Goal: Task Accomplishment & Management: Use online tool/utility

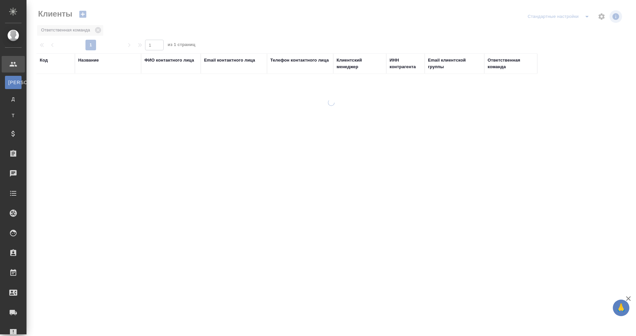
select select "RU"
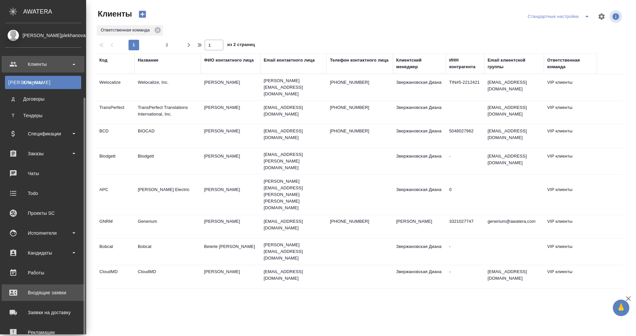
scroll to position [76, 0]
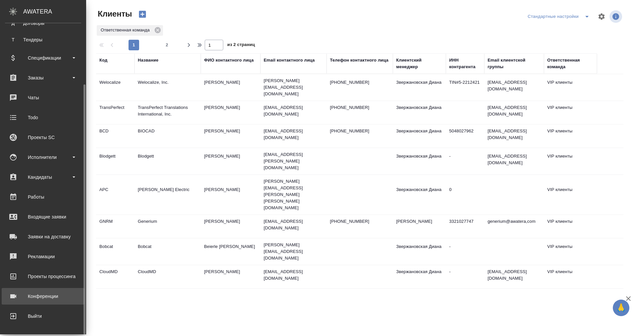
click at [39, 295] on div "Конференции" at bounding box center [43, 296] width 76 height 10
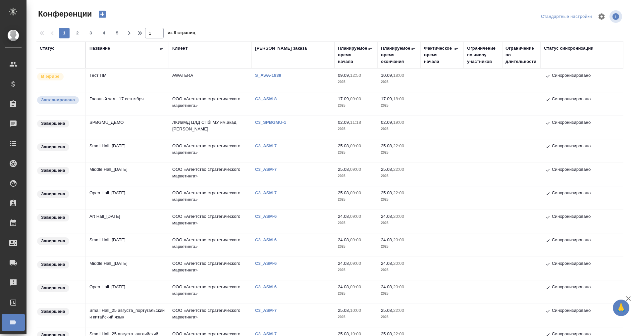
type input "[PERSON_NAME]"
click at [172, 78] on td "AWATERA" at bounding box center [210, 80] width 83 height 23
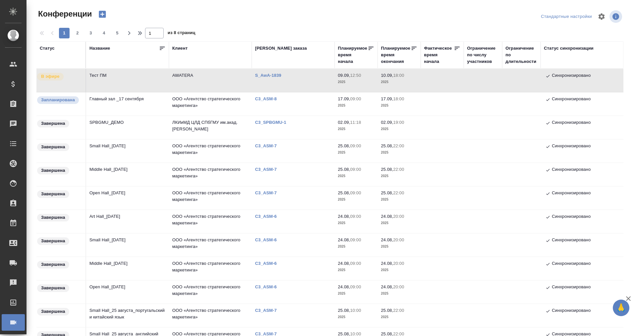
click at [177, 76] on td "AWATERA" at bounding box center [210, 80] width 83 height 23
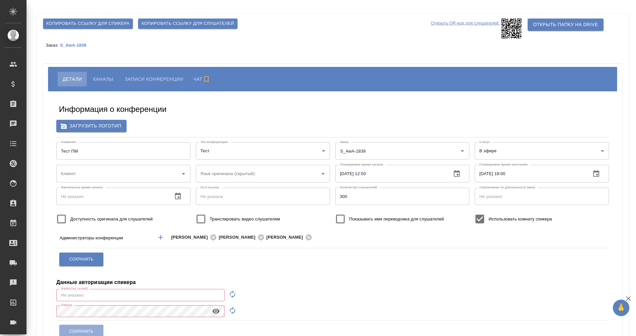
type input "AWATERA"
type input "Белорусский"
type input "[EMAIL_ADDRESS][DOMAIN_NAME]"
click at [89, 22] on span "Копировать ссылку для спикера" at bounding box center [87, 24] width 83 height 8
click at [99, 75] on span "Каналы" at bounding box center [103, 79] width 20 height 8
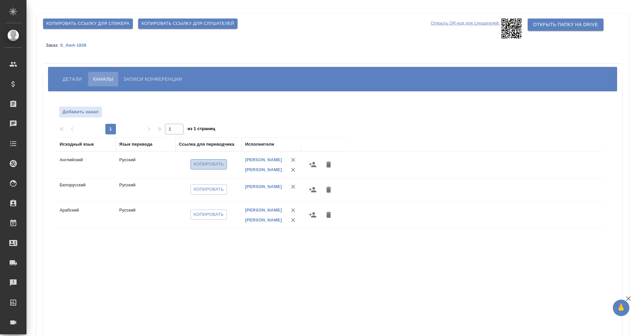
click at [199, 164] on span "Копировать" at bounding box center [209, 165] width 30 height 8
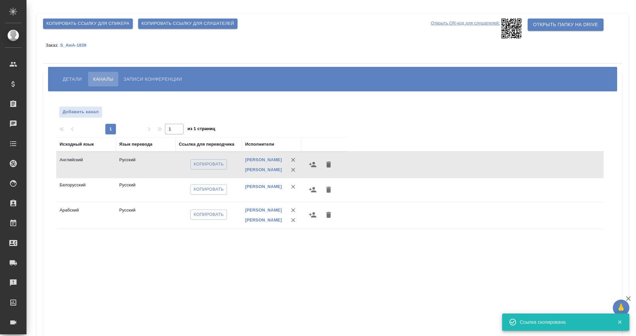
click at [79, 76] on span "Детали" at bounding box center [72, 79] width 19 height 8
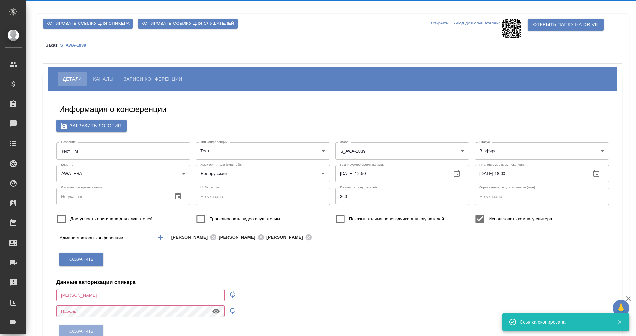
type input "[EMAIL_ADDRESS][DOMAIN_NAME]"
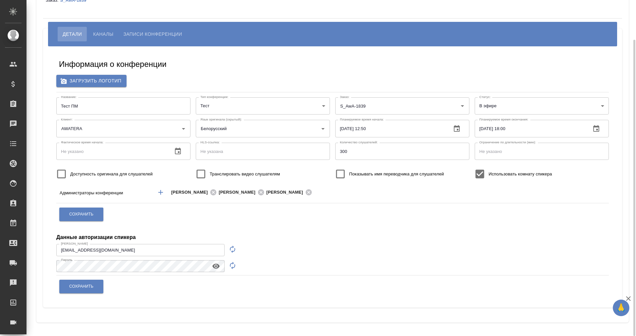
scroll to position [4, 0]
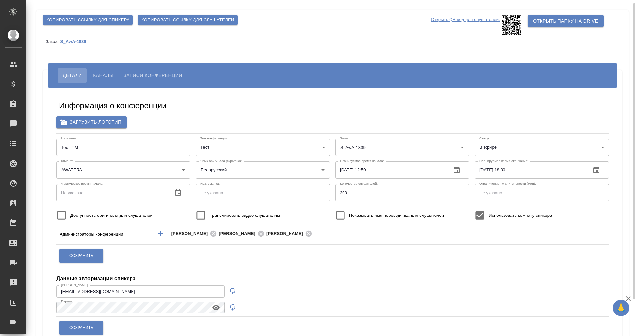
click at [108, 78] on span "Каналы" at bounding box center [103, 76] width 20 height 8
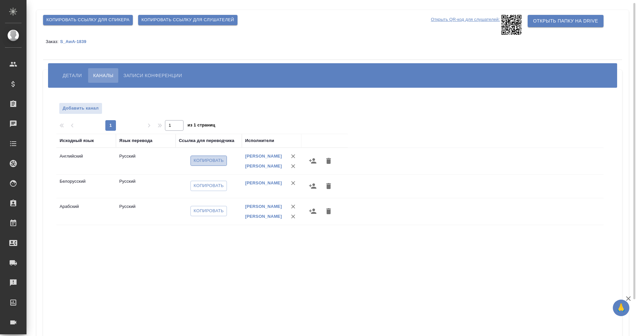
click at [200, 160] on span "Копировать" at bounding box center [209, 161] width 30 height 8
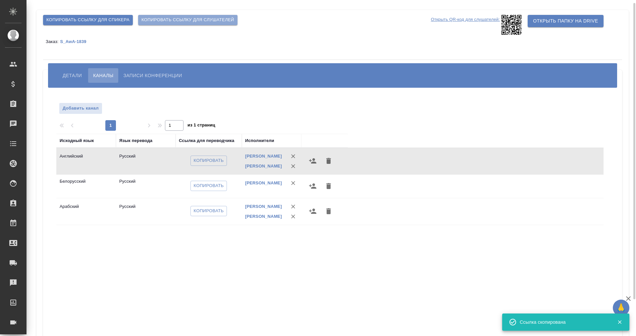
click at [175, 19] on span "Копировать ссылку для слушателей" at bounding box center [187, 20] width 93 height 8
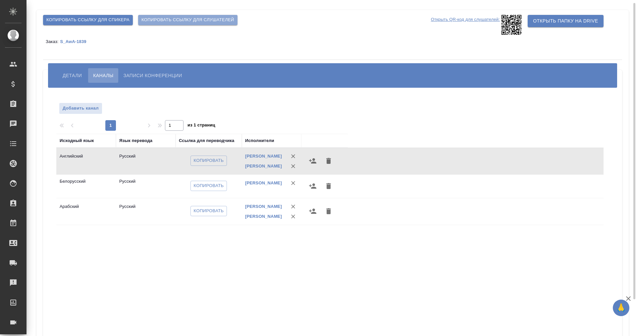
click at [192, 19] on span "Копировать ссылку для слушателей" at bounding box center [187, 20] width 93 height 8
